Goal: Check status

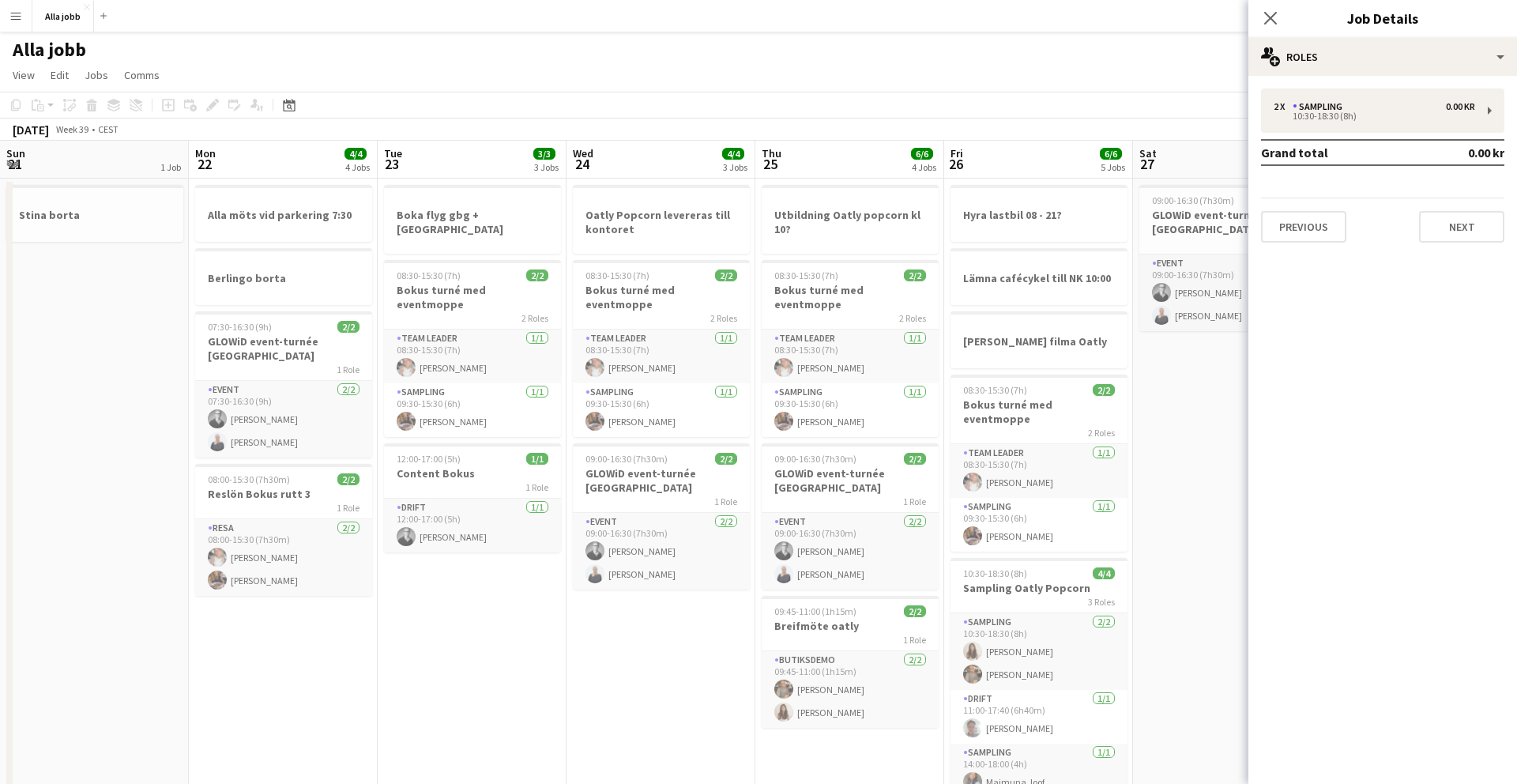
scroll to position [0, 467]
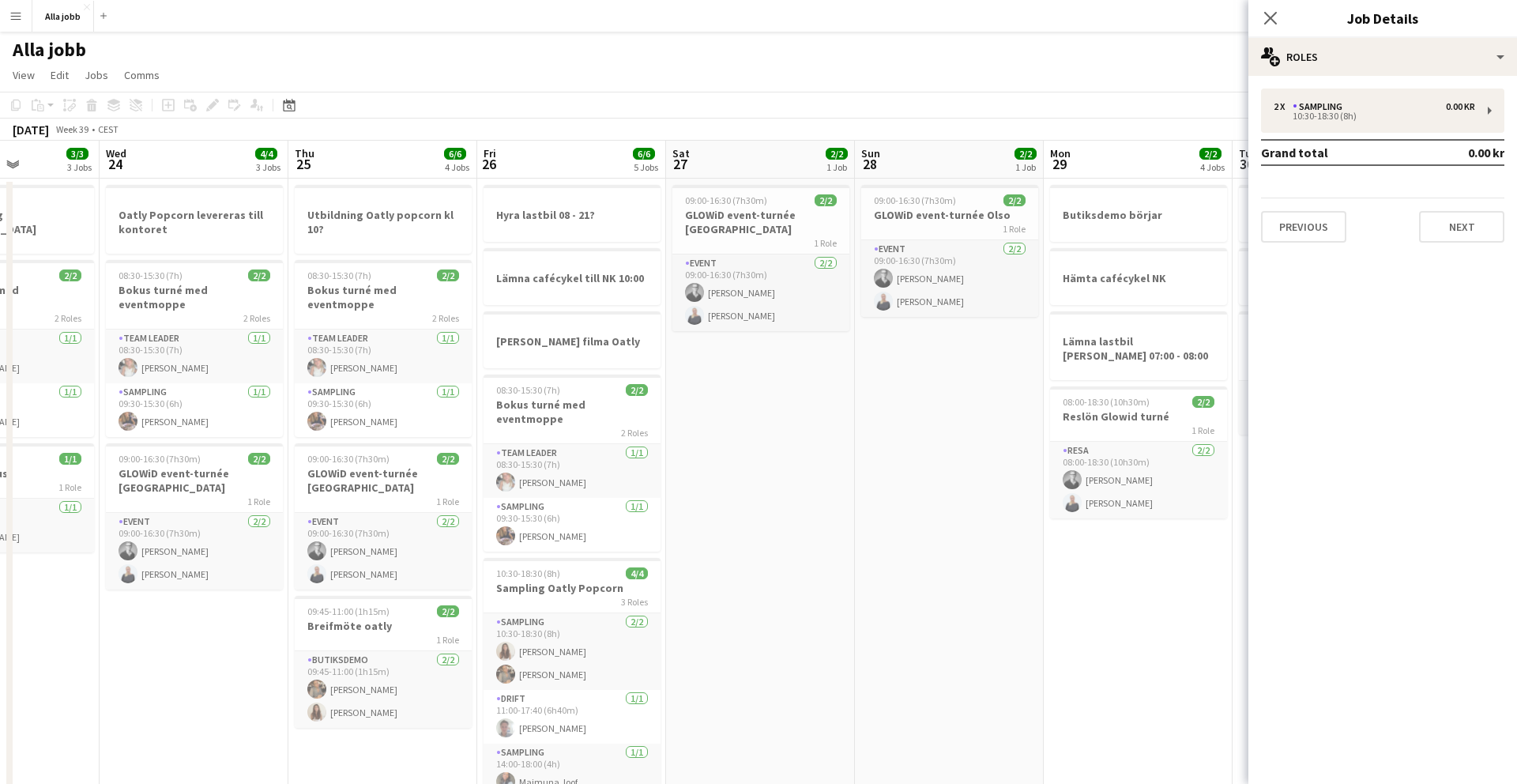
click at [740, 394] on app-date-cell "09:00-16:30 (7h30m) 2/2 GLOWiD event-turnée [GEOGRAPHIC_DATA] 1 Role Event [DAT…" at bounding box center [759, 556] width 188 height 756
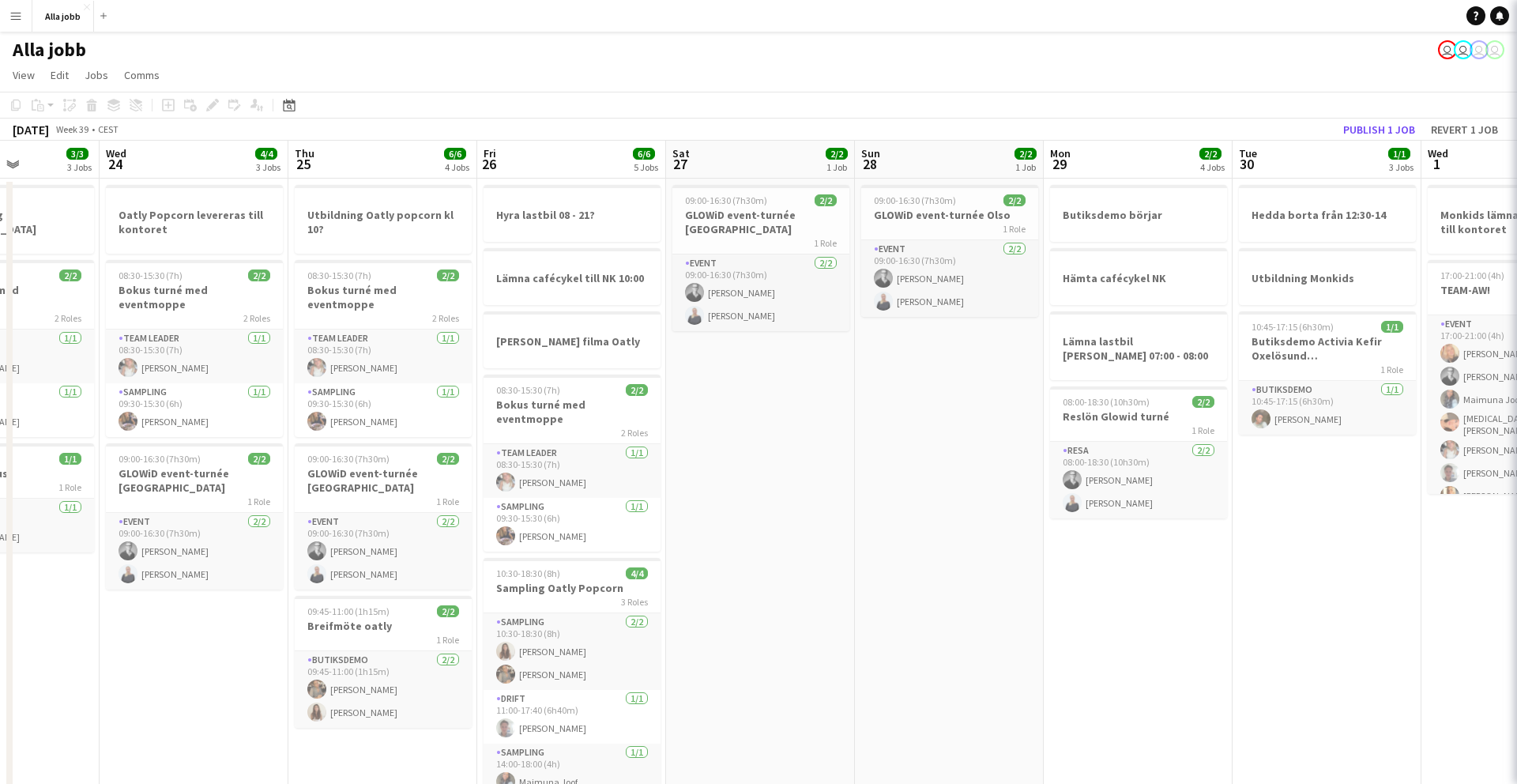
click at [740, 394] on app-date-cell "09:00-16:30 (7h30m) 2/2 GLOWiD event-turnée [GEOGRAPHIC_DATA] 1 Role Event [DAT…" at bounding box center [759, 556] width 188 height 756
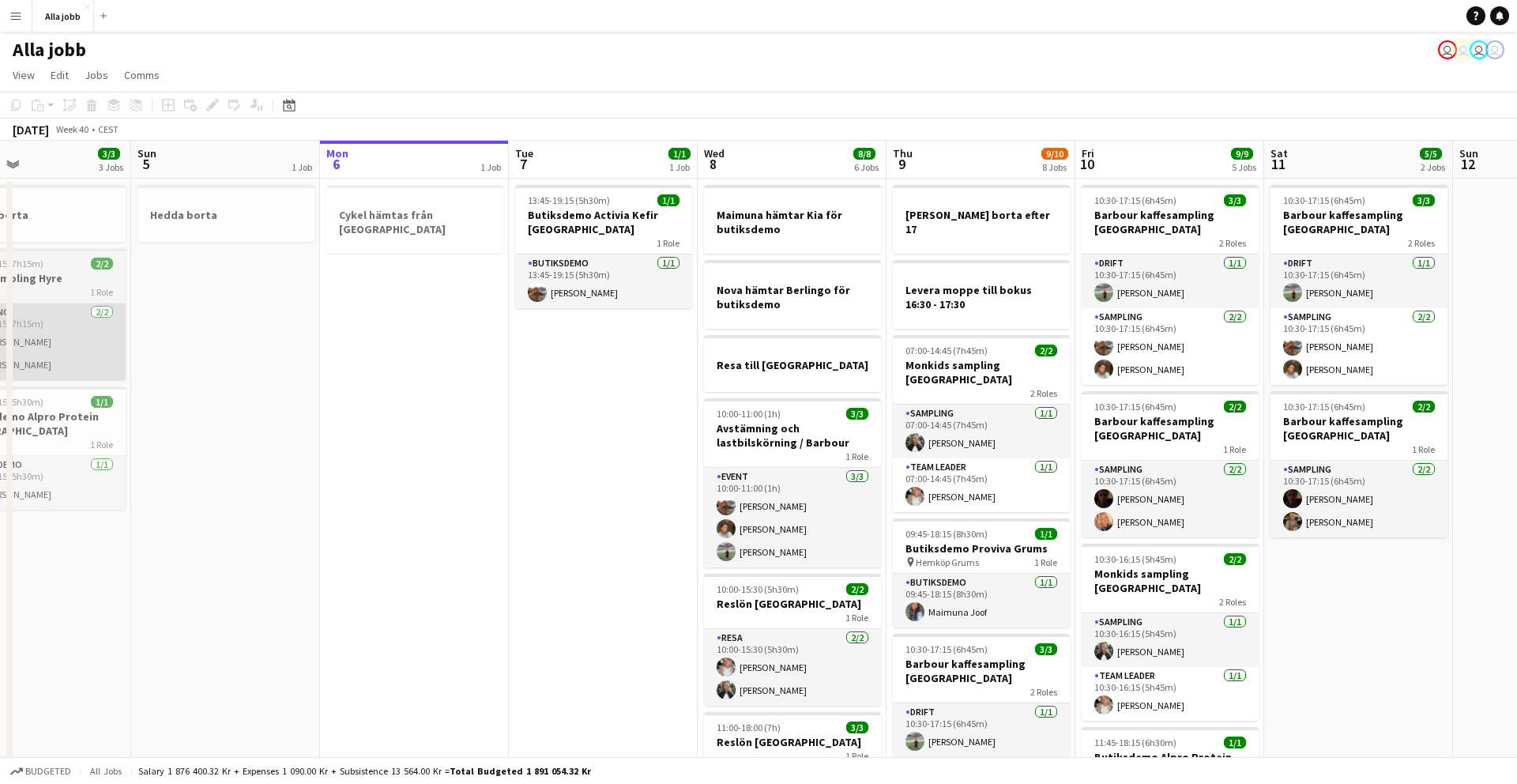
scroll to position [0, 702]
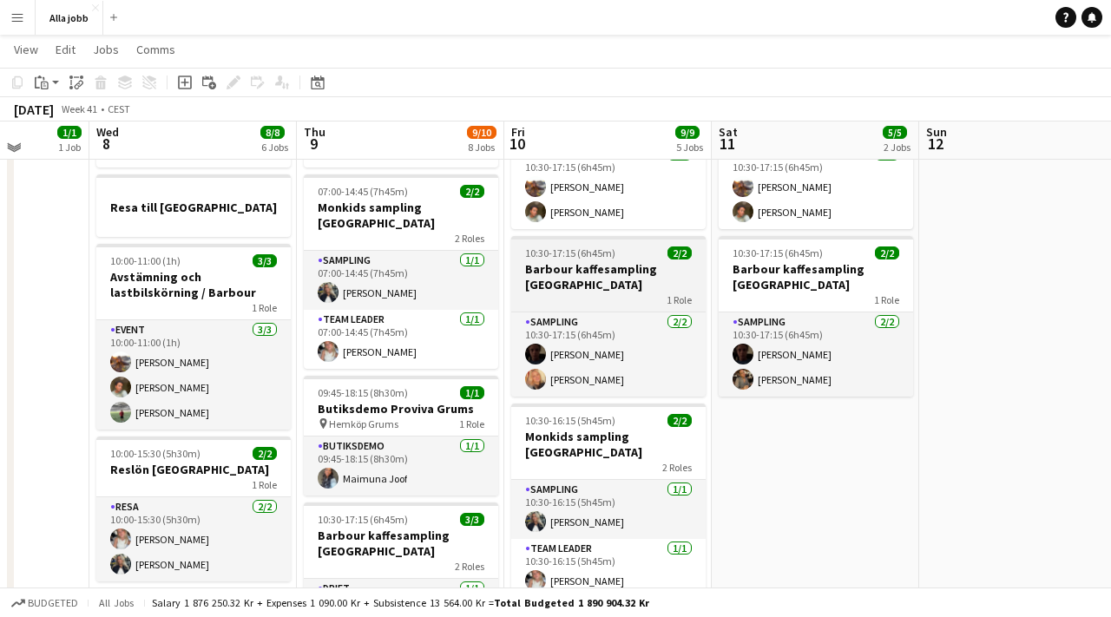
scroll to position [187, 0]
